Goal: Information Seeking & Learning: Learn about a topic

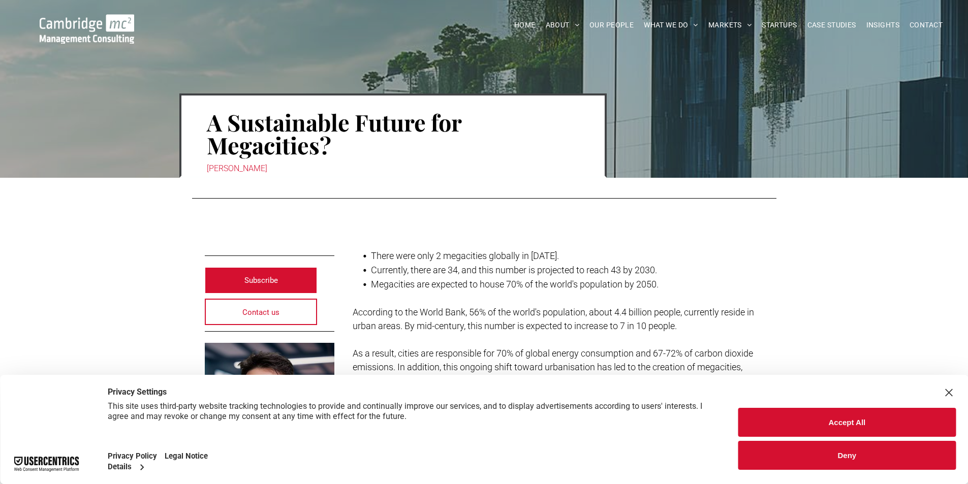
scroll to position [254, 0]
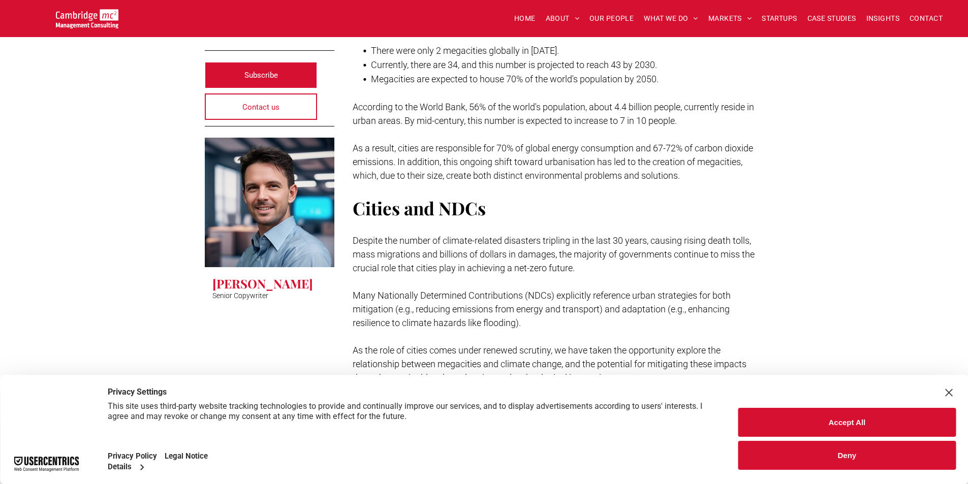
click at [951, 390] on div "Close Layer" at bounding box center [948, 393] width 14 height 14
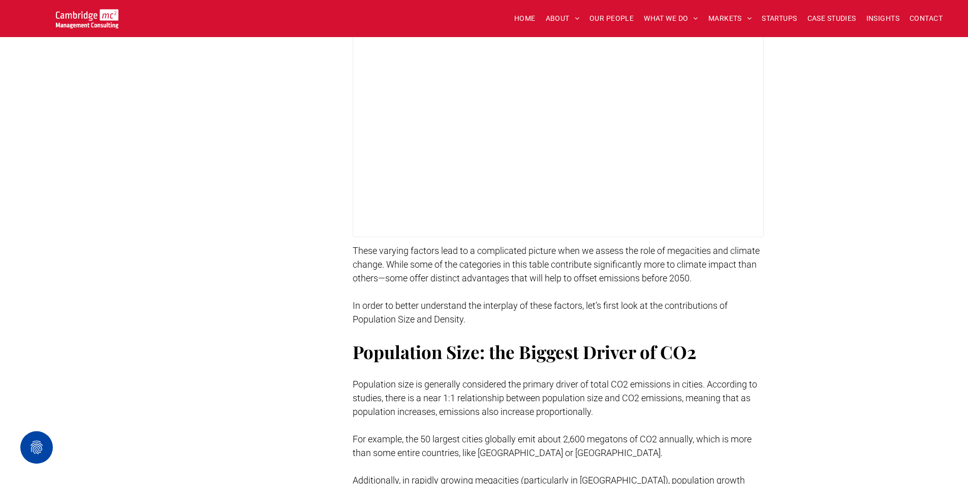
scroll to position [914, 0]
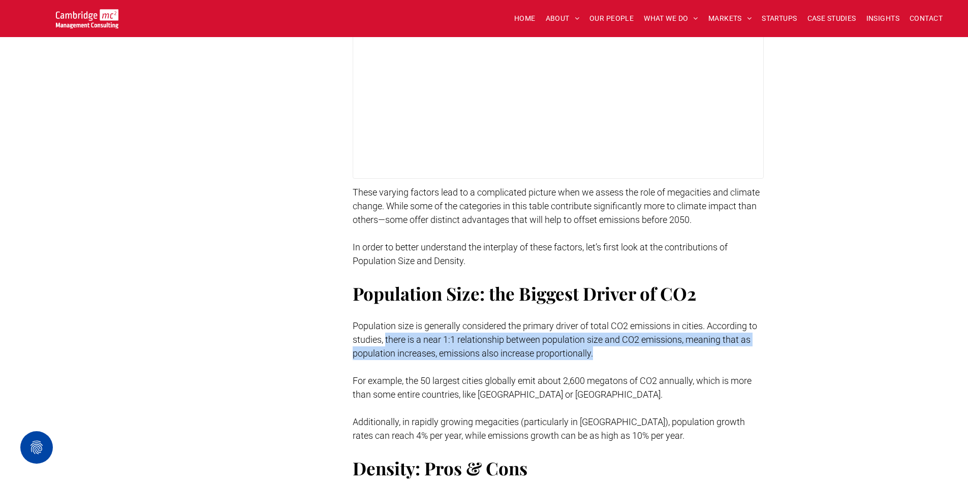
drag, startPoint x: 386, startPoint y: 336, endPoint x: 612, endPoint y: 359, distance: 227.3
copy span "there is a near 1:1 relationship between population size and CO2 emissions, mea…"
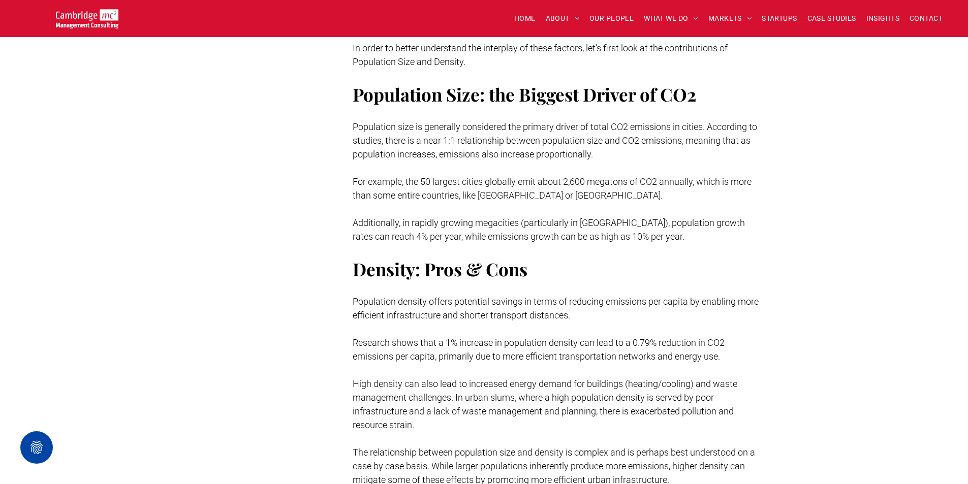
scroll to position [1016, 0]
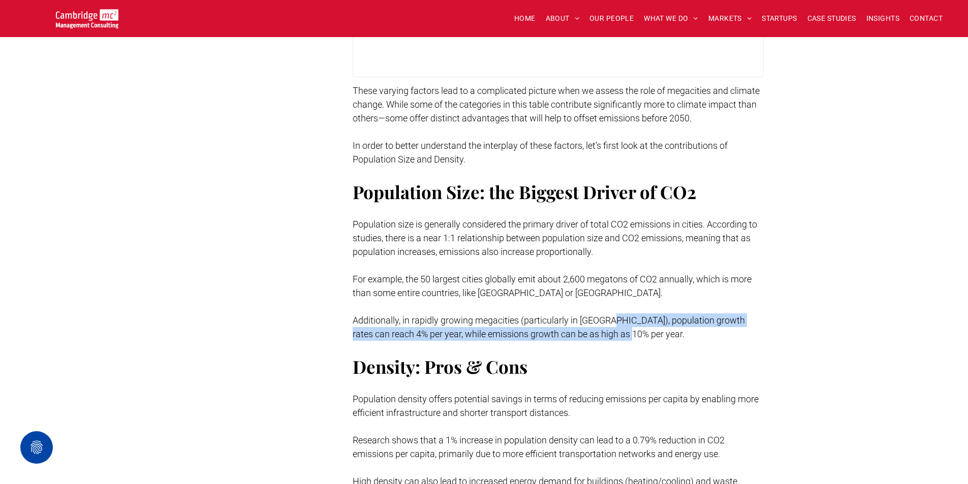
drag, startPoint x: 604, startPoint y: 319, endPoint x: 614, endPoint y: 335, distance: 18.7
click at [614, 335] on p "Additionally, in rapidly growing megacities (particularly in [GEOGRAPHIC_DATA])…" at bounding box center [558, 326] width 411 height 27
copy span "population growth rates can reach 4% per year, while emissions growth can be as…"
click at [677, 333] on p "Additionally, in rapidly growing megacities (particularly in [GEOGRAPHIC_DATA])…" at bounding box center [558, 326] width 411 height 27
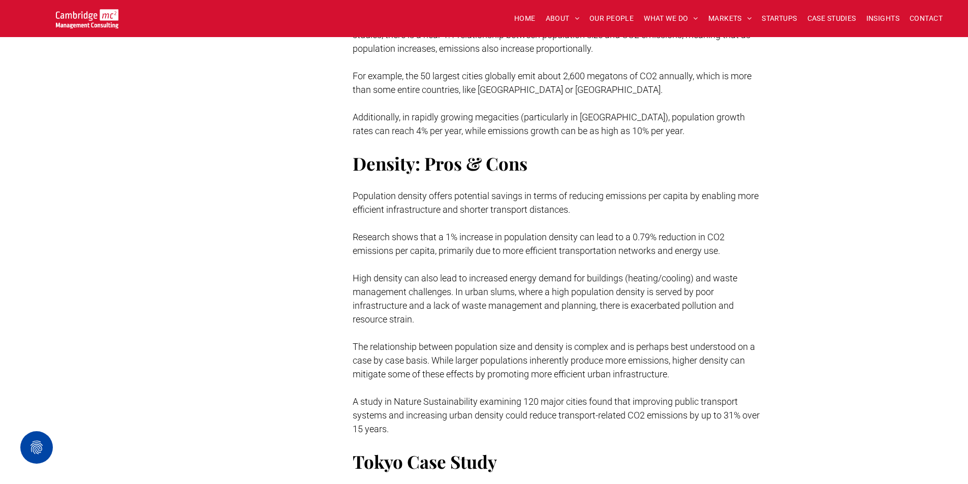
scroll to position [1118, 0]
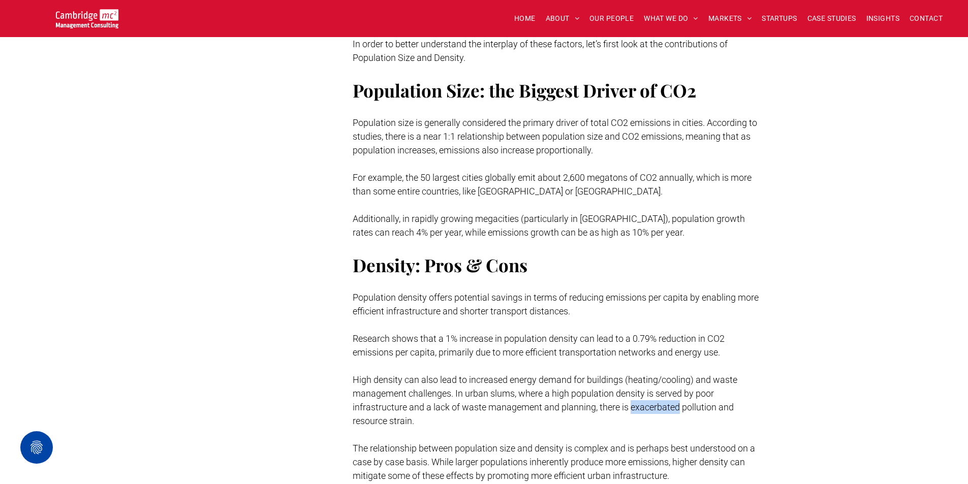
drag, startPoint x: 632, startPoint y: 406, endPoint x: 680, endPoint y: 407, distance: 47.8
click at [680, 407] on span "High density can also lead to increased energy demand for buildings (heating/co…" at bounding box center [545, 400] width 385 height 52
copy span "exacerbated"
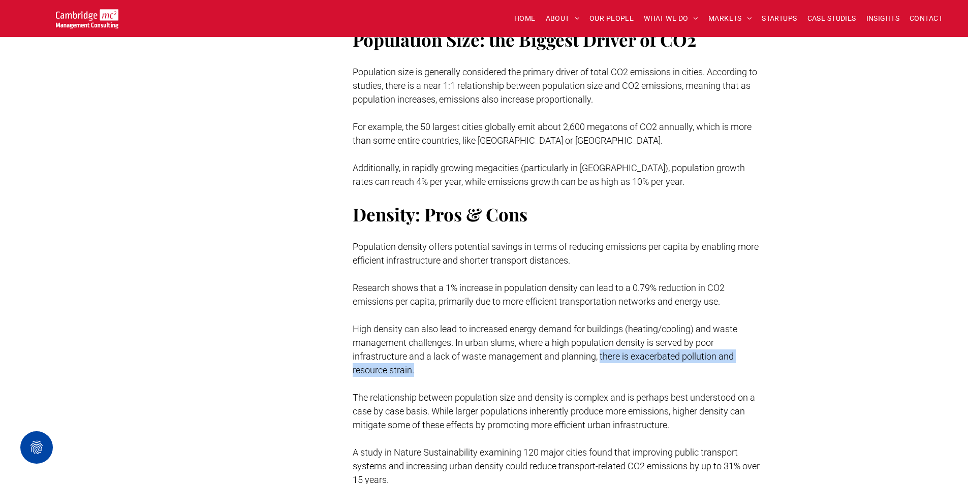
drag, startPoint x: 599, startPoint y: 353, endPoint x: 636, endPoint y: 365, distance: 38.7
click at [636, 365] on p "High density can also lead to increased energy demand for buildings (heating/co…" at bounding box center [558, 349] width 411 height 55
copy span "there is exacerbated pollution and resource strain."
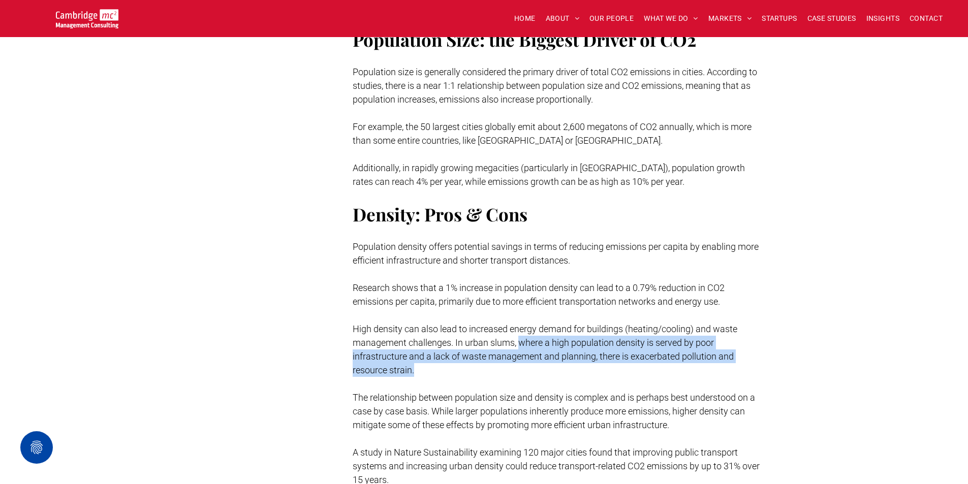
drag, startPoint x: 521, startPoint y: 340, endPoint x: 520, endPoint y: 364, distance: 23.4
click at [520, 364] on p "High density can also lead to increased energy demand for buildings (heating/co…" at bounding box center [558, 349] width 411 height 55
copy span "where a high population density is served by poor infrastructure and a lack of …"
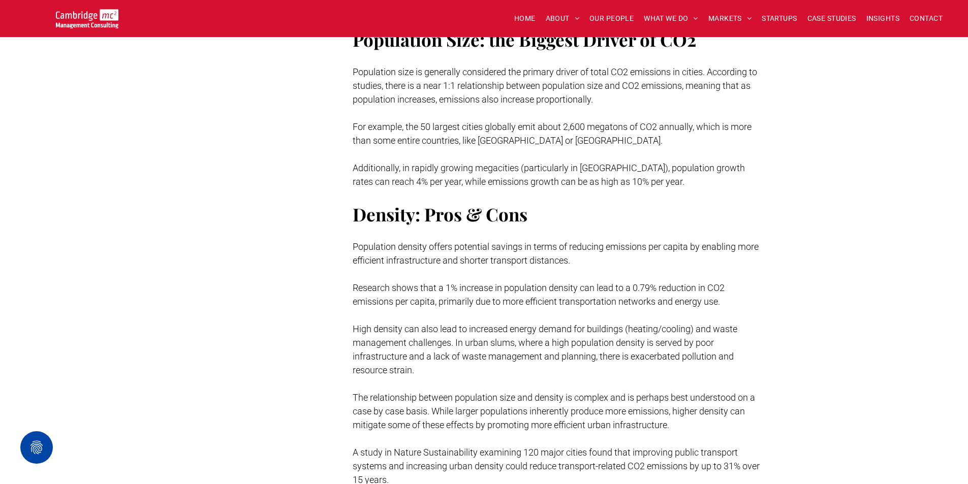
drag, startPoint x: 432, startPoint y: 354, endPoint x: 595, endPoint y: 361, distance: 163.2
click at [595, 361] on p "High density can also lead to increased energy demand for buildings (heating/co…" at bounding box center [558, 349] width 411 height 55
copy span "lack of waste management and planning"
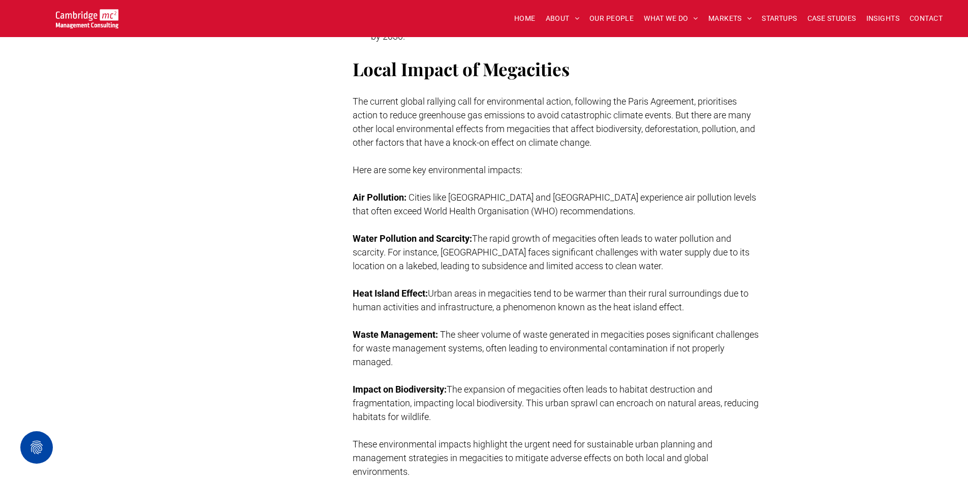
scroll to position [1930, 0]
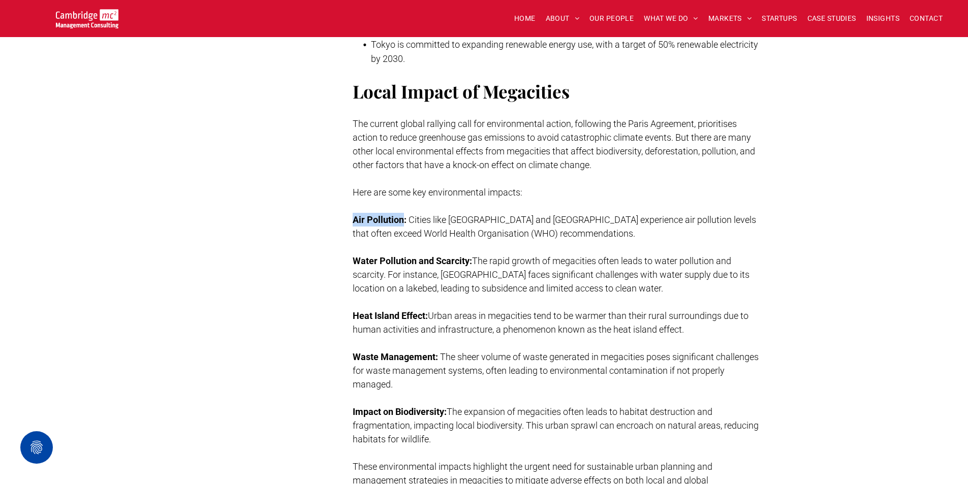
drag, startPoint x: 354, startPoint y: 215, endPoint x: 404, endPoint y: 218, distance: 49.9
click at [404, 218] on strong "Air Pollution:" at bounding box center [380, 219] width 54 height 11
copy strong "Air Pollution"
click at [553, 220] on span "Cities like [GEOGRAPHIC_DATA] and [GEOGRAPHIC_DATA] experience air pollution le…" at bounding box center [554, 226] width 403 height 24
click at [224, 83] on div "Subscribe Contact us Jon Wilton Senior Copywriter" at bounding box center [275, 190] width 140 height 3662
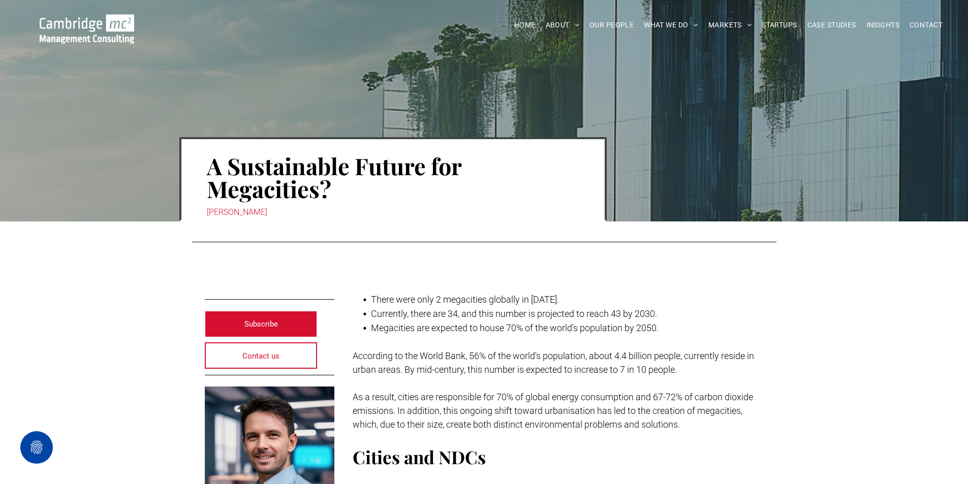
scroll to position [0, 0]
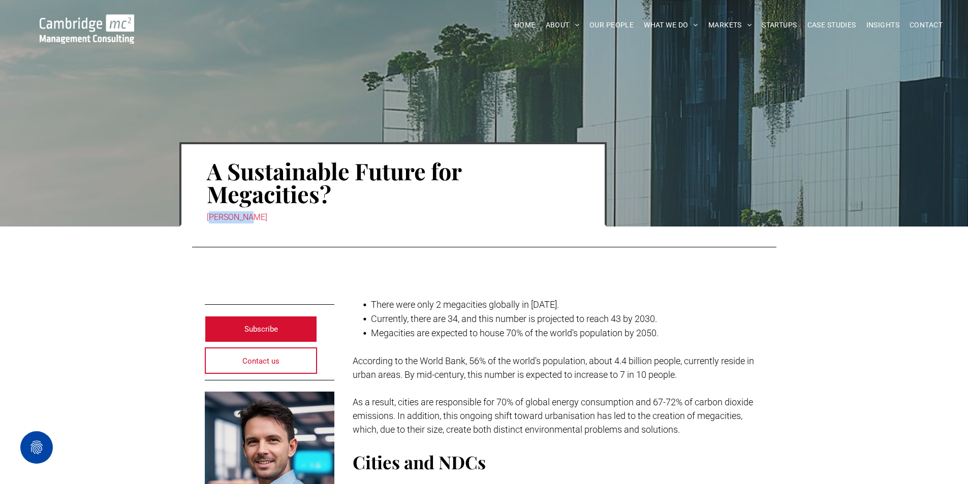
drag, startPoint x: 209, startPoint y: 216, endPoint x: 243, endPoint y: 216, distance: 34.0
click at [243, 216] on div "[PERSON_NAME]" at bounding box center [393, 217] width 372 height 14
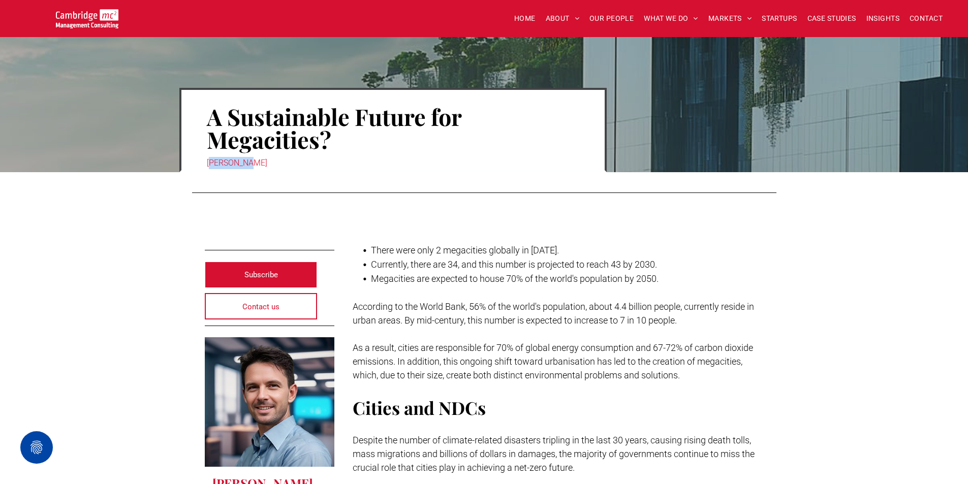
scroll to position [102, 0]
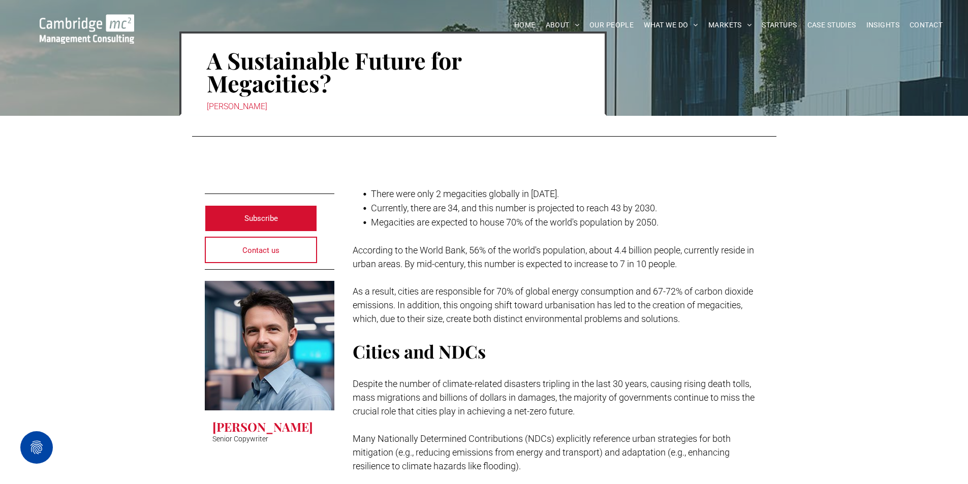
scroll to position [0, 0]
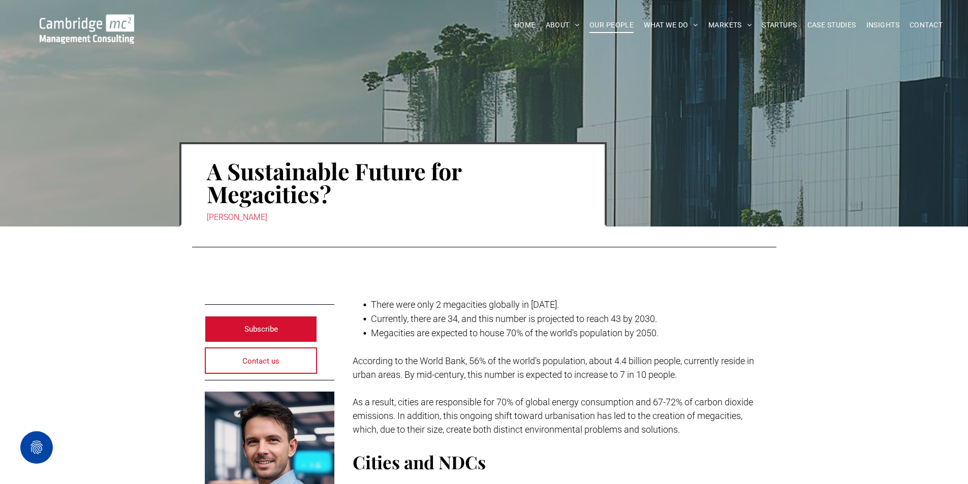
click at [612, 25] on span "OUR PEOPLE" at bounding box center [611, 25] width 44 height 16
